Goal: Browse casually: Explore the website without a specific task or goal

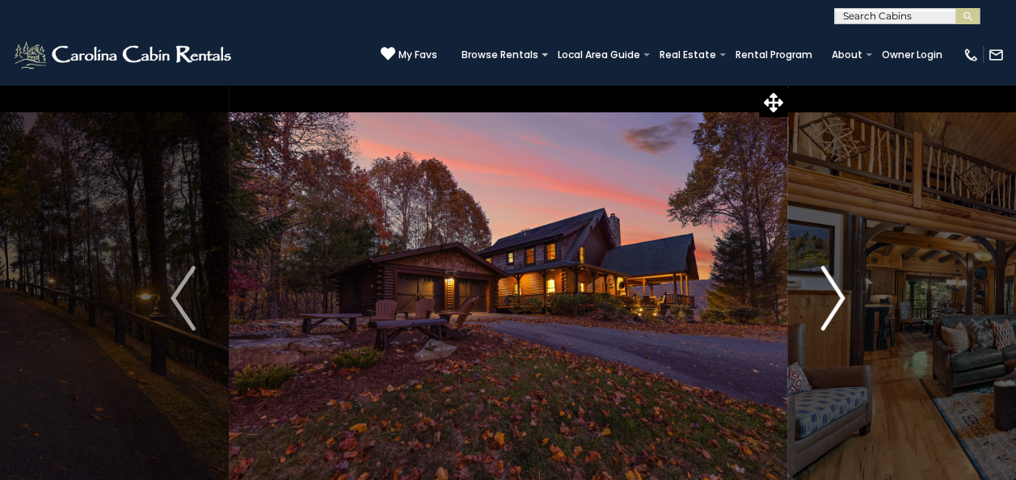
click at [844, 288] on img "Next" at bounding box center [832, 298] width 24 height 65
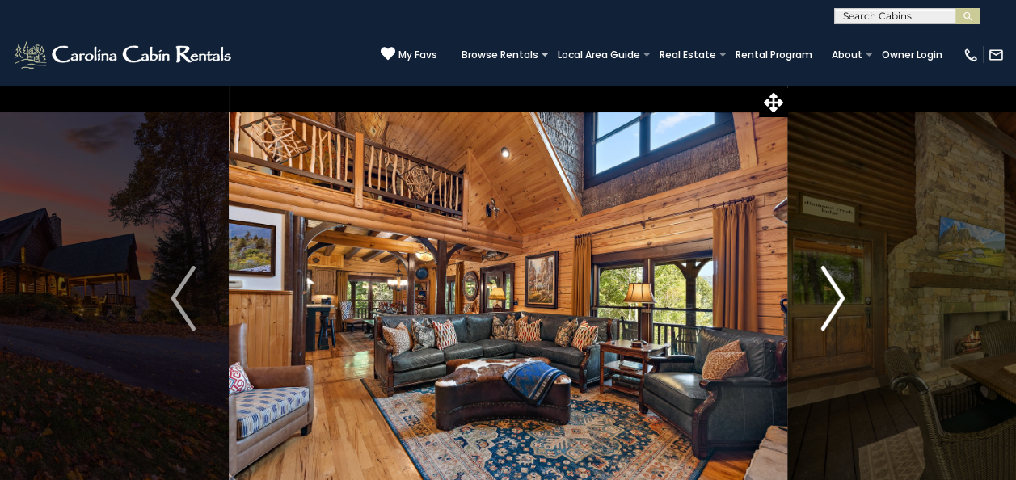
click at [844, 288] on img "Next" at bounding box center [832, 298] width 24 height 65
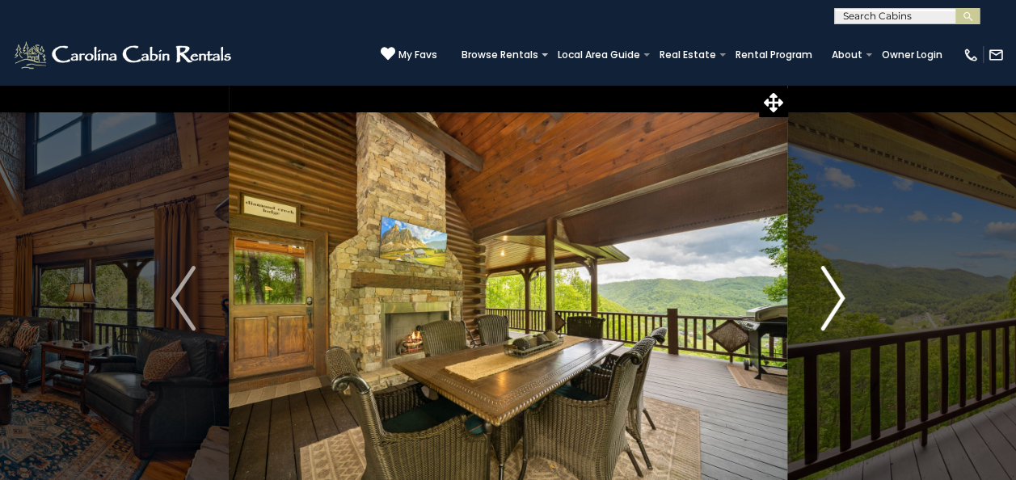
click at [844, 288] on img "Next" at bounding box center [832, 298] width 24 height 65
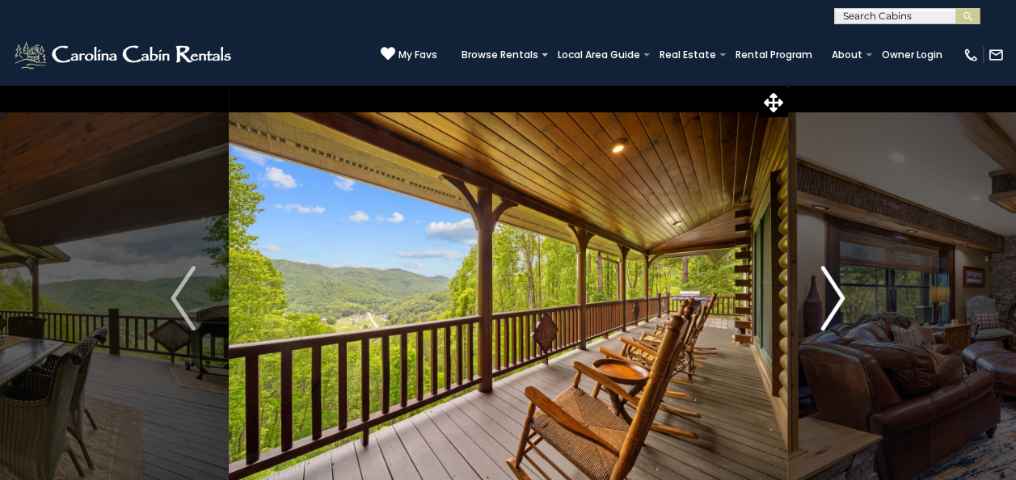
click at [844, 288] on img "Next" at bounding box center [832, 298] width 24 height 65
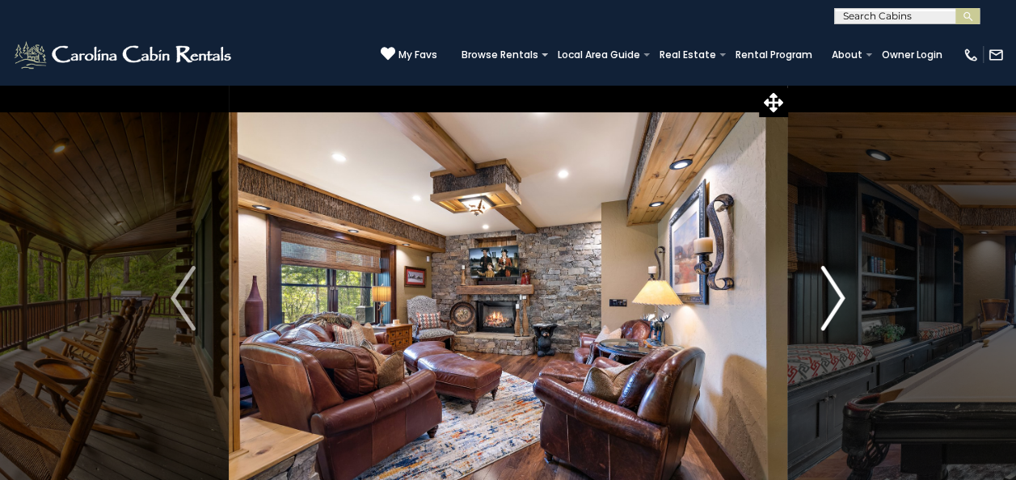
click at [844, 288] on img "Next" at bounding box center [832, 298] width 24 height 65
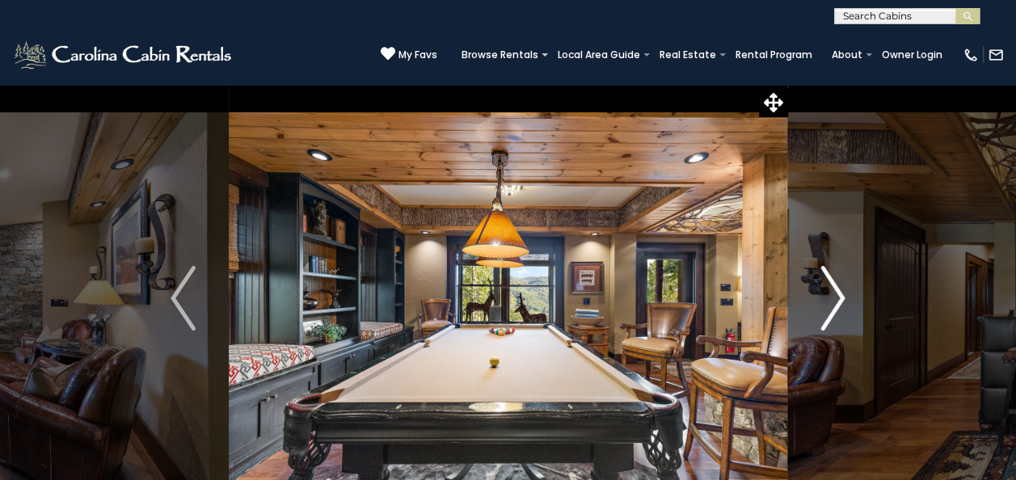
click at [844, 288] on img "Next" at bounding box center [832, 298] width 24 height 65
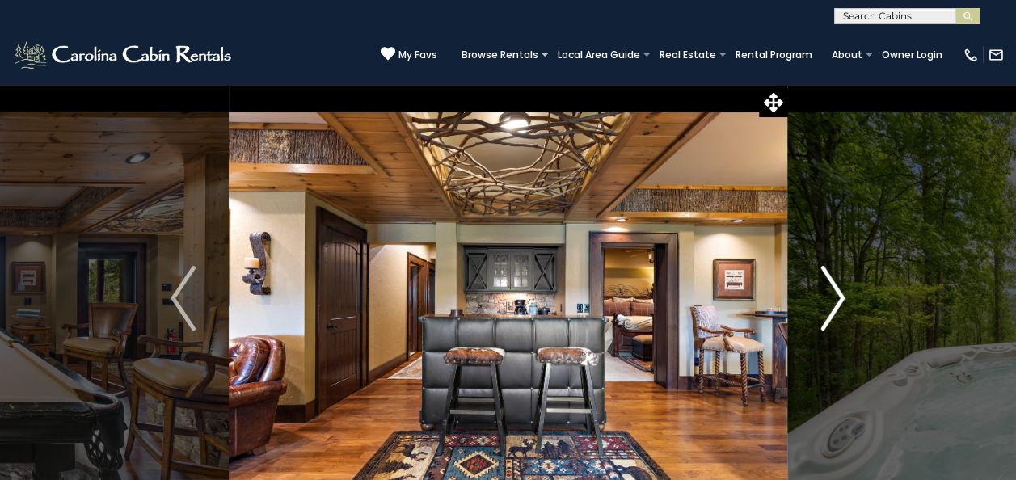
click at [844, 288] on img "Next" at bounding box center [832, 298] width 24 height 65
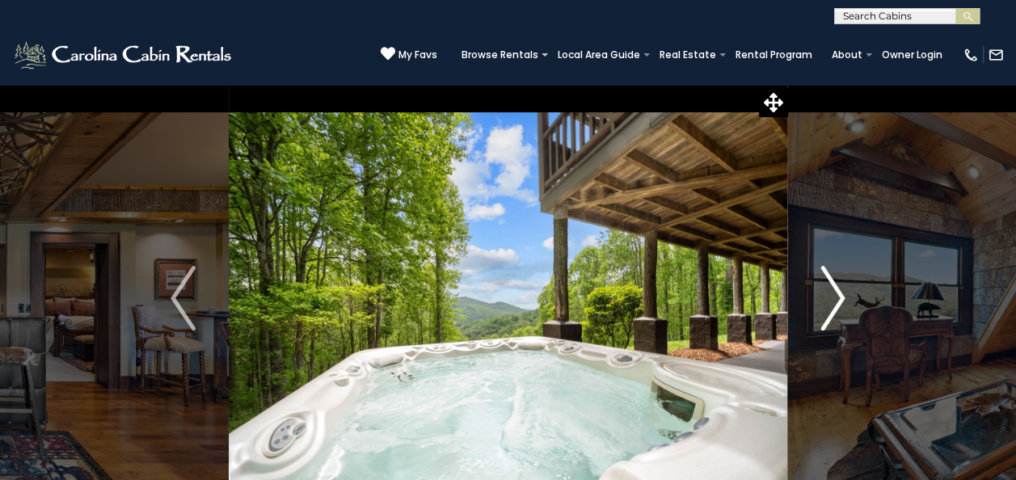
click at [844, 288] on img "Next" at bounding box center [832, 298] width 24 height 65
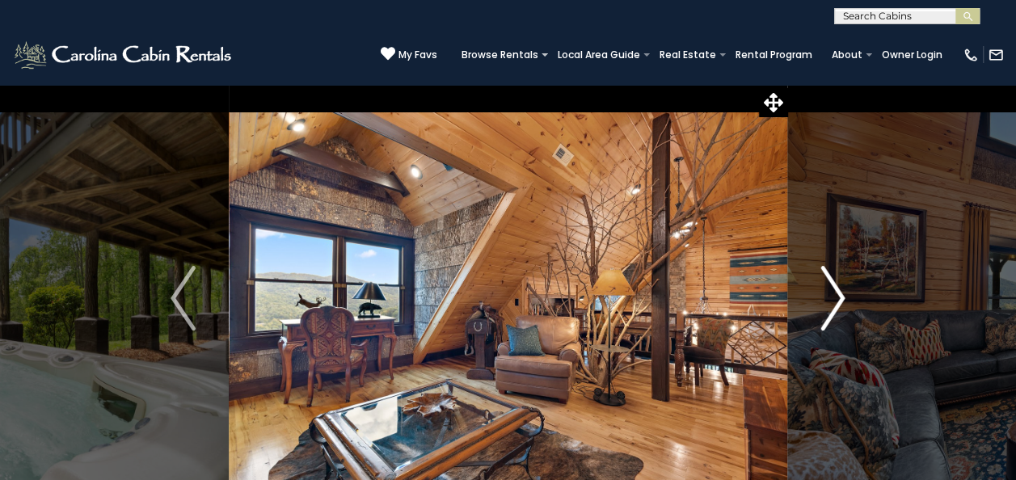
click at [844, 288] on img "Next" at bounding box center [832, 298] width 24 height 65
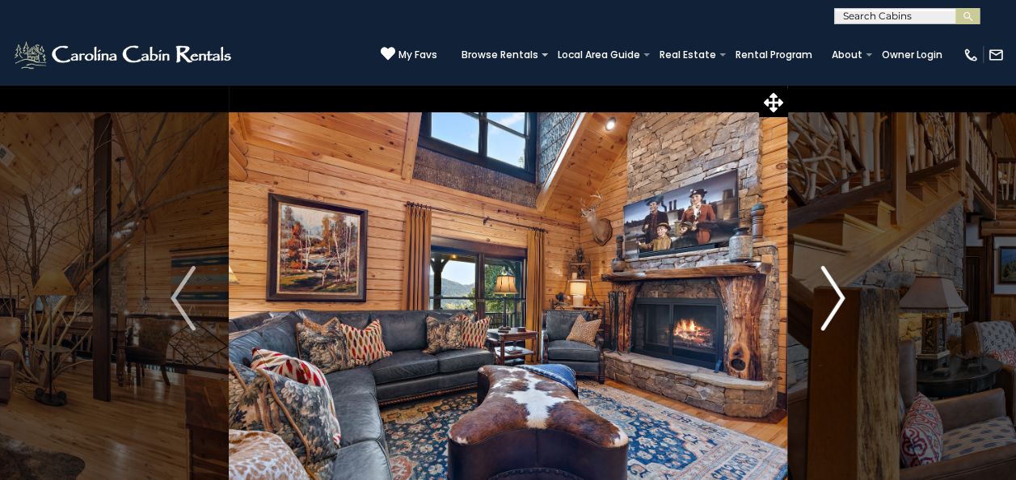
click at [844, 288] on img "Next" at bounding box center [832, 298] width 24 height 65
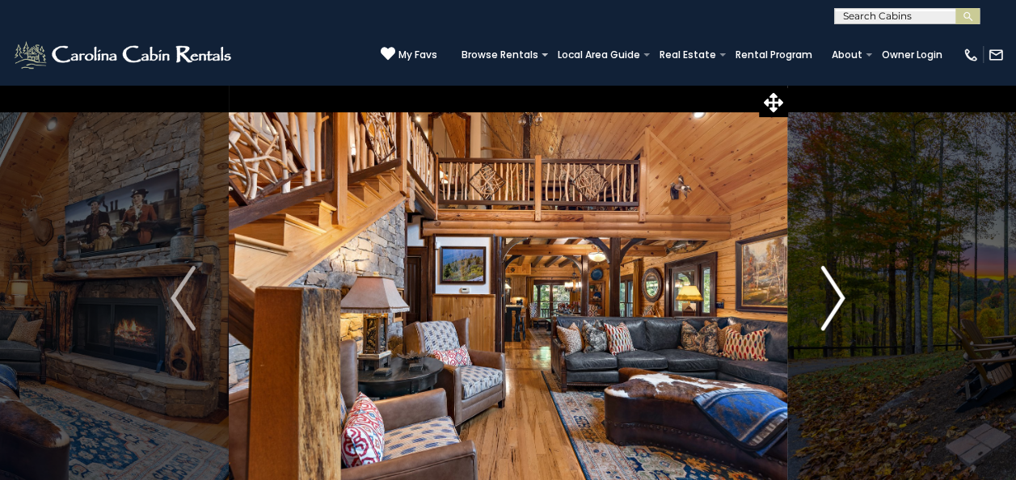
click at [844, 288] on img "Next" at bounding box center [832, 298] width 24 height 65
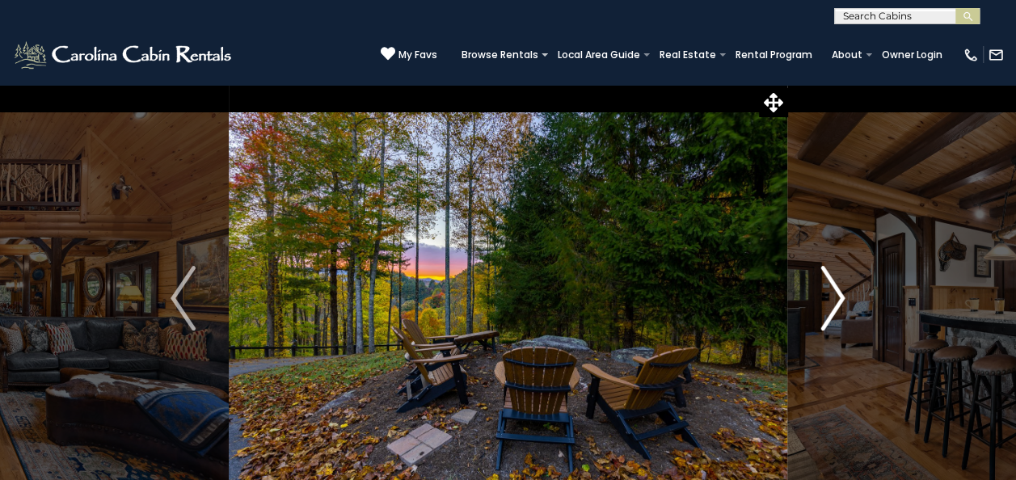
click at [844, 288] on img "Next" at bounding box center [832, 298] width 24 height 65
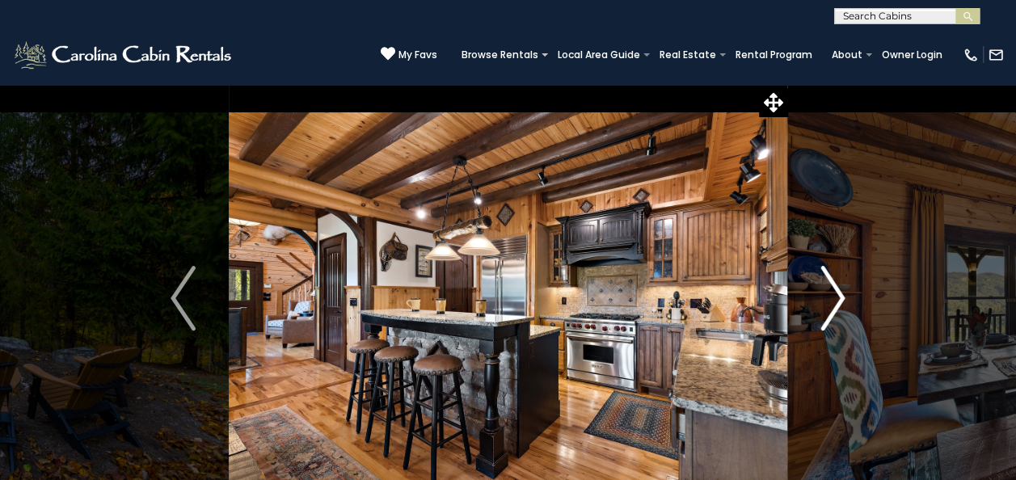
click at [844, 288] on img "Next" at bounding box center [832, 298] width 24 height 65
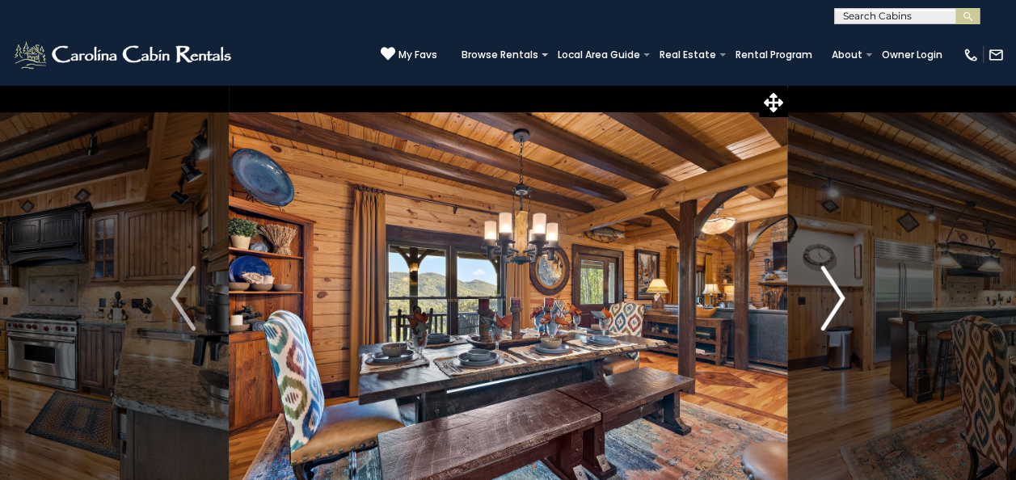
click at [844, 288] on img "Next" at bounding box center [832, 298] width 24 height 65
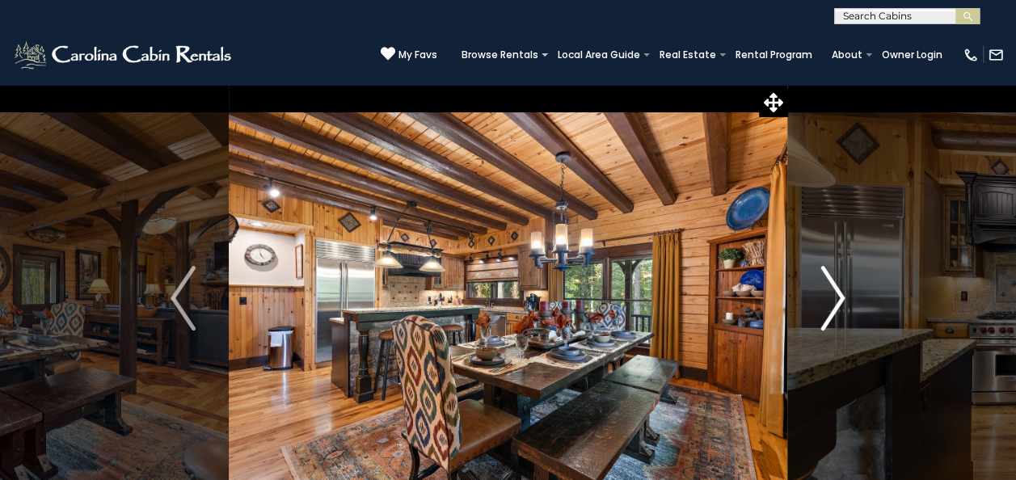
click at [844, 288] on img "Next" at bounding box center [832, 298] width 24 height 65
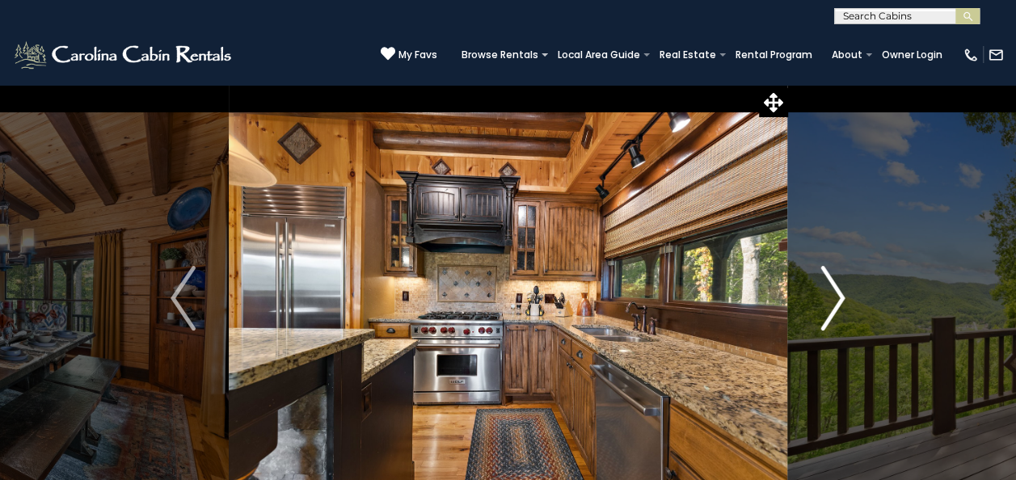
click at [844, 288] on img "Next" at bounding box center [832, 298] width 24 height 65
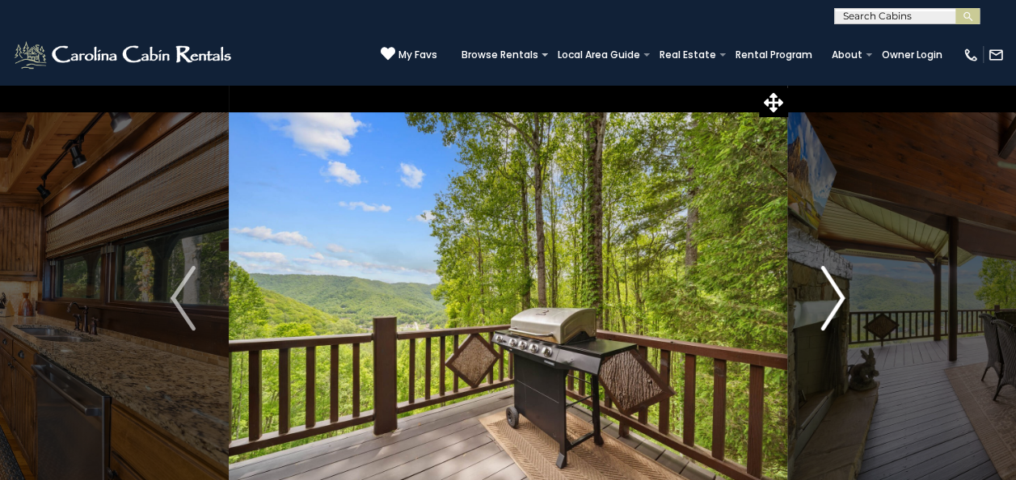
click at [844, 288] on img "Next" at bounding box center [832, 298] width 24 height 65
